Goal: Transaction & Acquisition: Book appointment/travel/reservation

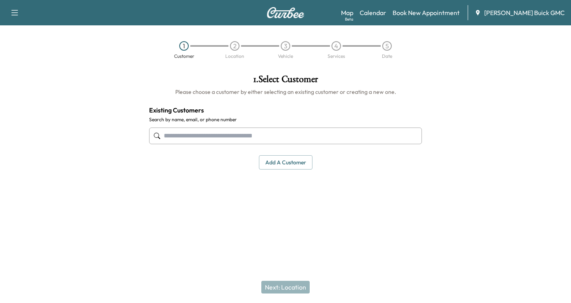
click at [174, 134] on input "text" at bounding box center [285, 136] width 273 height 17
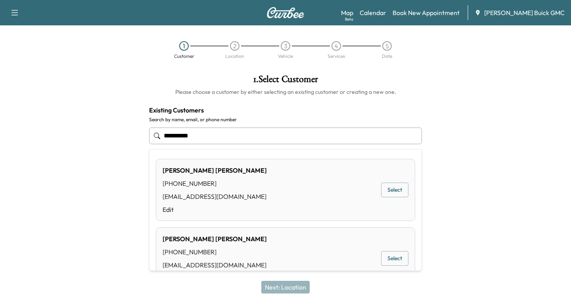
click at [393, 189] on button "Select" at bounding box center [394, 190] width 27 height 15
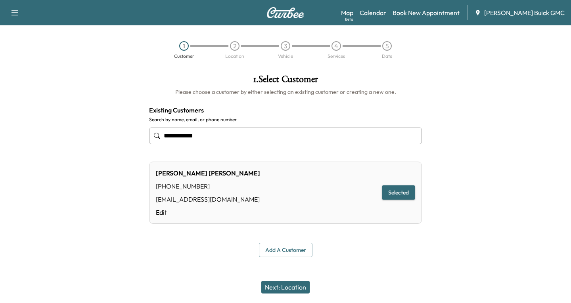
type input "**********"
click at [286, 288] on button "Next: Location" at bounding box center [285, 287] width 48 height 13
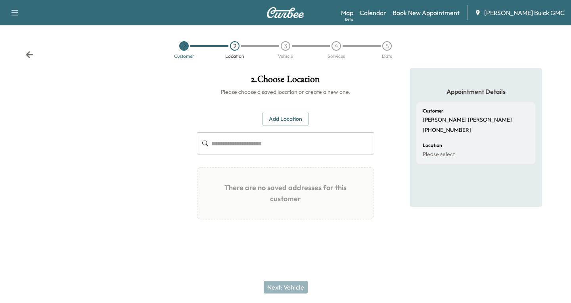
click at [285, 116] on button "Add Location" at bounding box center [286, 119] width 46 height 15
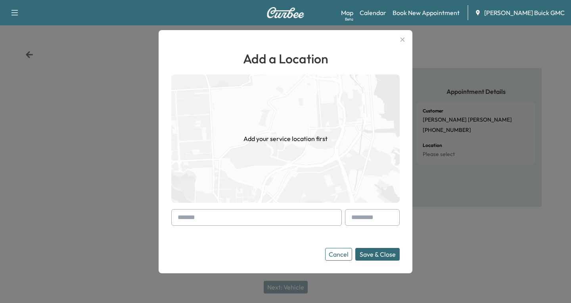
click at [171, 219] on div "Add a Location Add your service location first Cancel Save & Close" at bounding box center [286, 151] width 254 height 243
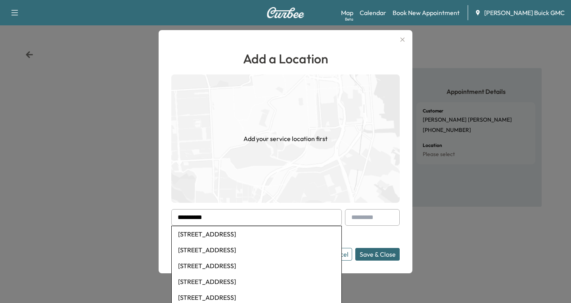
click at [236, 237] on li "[STREET_ADDRESS]" at bounding box center [257, 234] width 170 height 16
type input "**********"
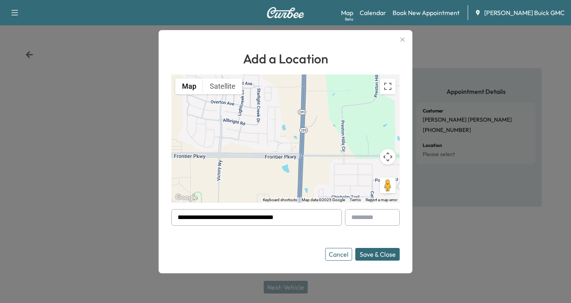
click at [380, 256] on button "Save & Close" at bounding box center [377, 254] width 44 height 13
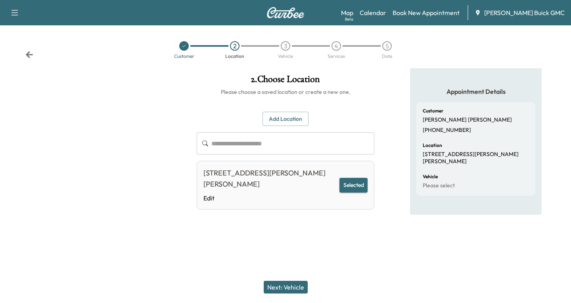
click at [281, 282] on button "Next: Vehicle" at bounding box center [286, 287] width 44 height 13
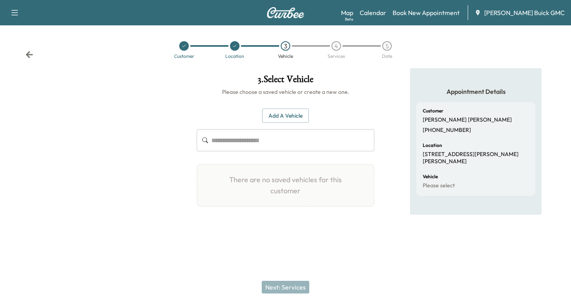
click at [275, 112] on button "Add a Vehicle" at bounding box center [285, 116] width 47 height 15
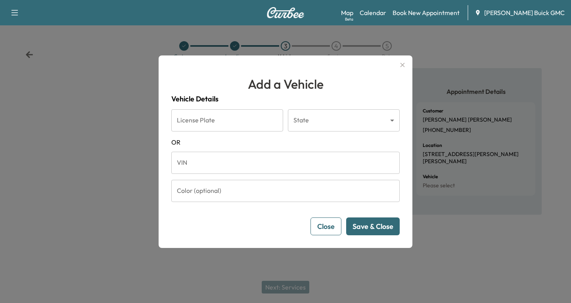
click at [403, 65] on icon "button" at bounding box center [403, 65] width 4 height 4
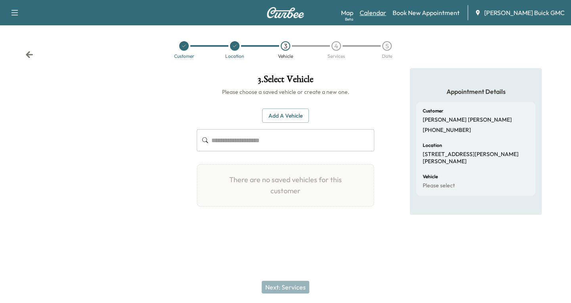
click at [386, 12] on link "Calendar" at bounding box center [373, 13] width 27 height 10
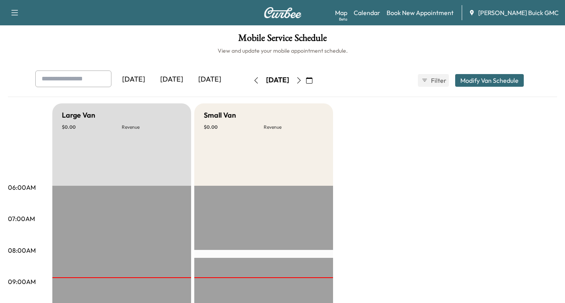
click at [312, 78] on icon "button" at bounding box center [309, 80] width 6 height 6
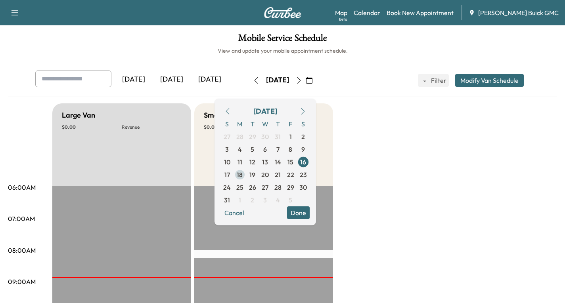
click at [243, 175] on span "18" at bounding box center [240, 175] width 6 height 10
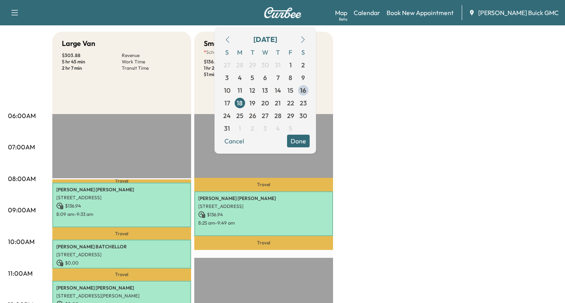
scroll to position [119, 0]
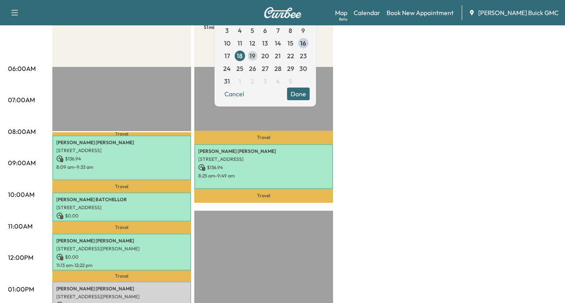
click at [255, 56] on span "19" at bounding box center [252, 56] width 6 height 10
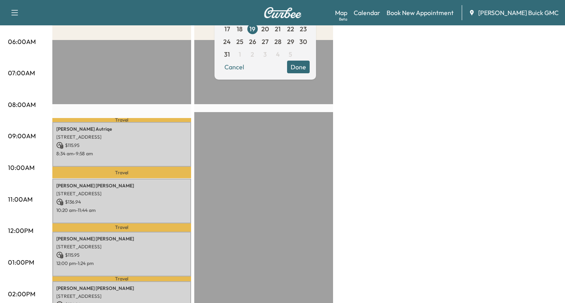
scroll to position [119, 0]
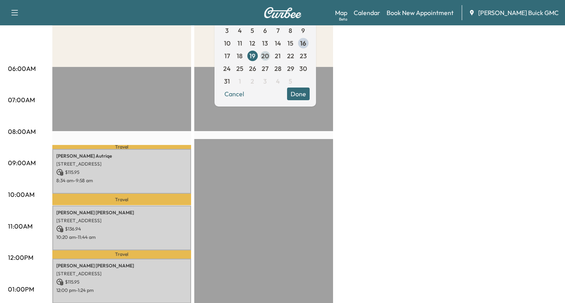
click at [269, 59] on span "20" at bounding box center [265, 56] width 8 height 10
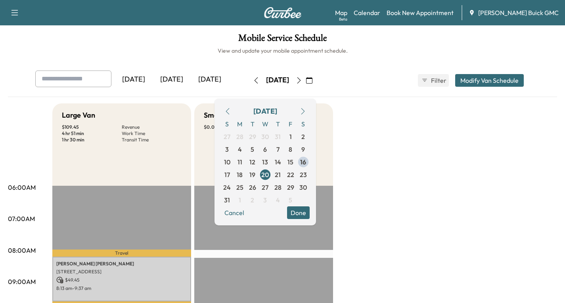
click at [259, 177] on span "19" at bounding box center [252, 175] width 13 height 13
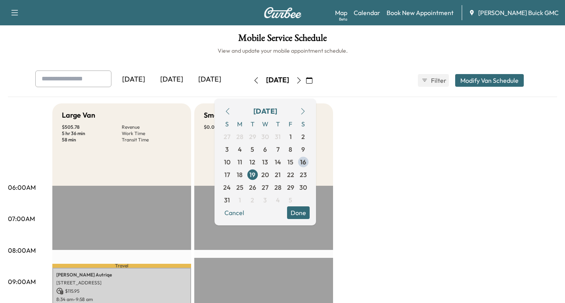
click at [310, 212] on button "Done" at bounding box center [298, 213] width 23 height 13
